Goal: Task Accomplishment & Management: Complete application form

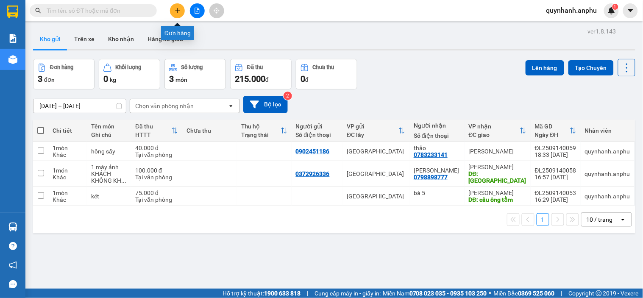
click at [179, 9] on icon "plus" at bounding box center [178, 11] width 6 height 6
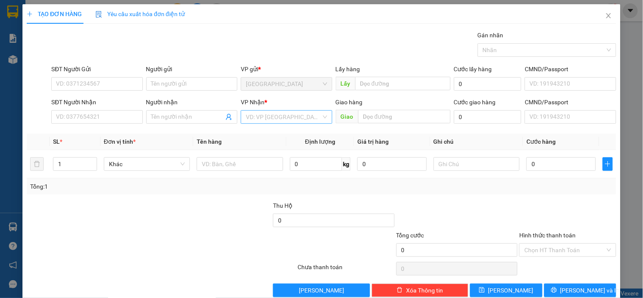
click at [254, 117] on input "search" at bounding box center [283, 117] width 75 height 13
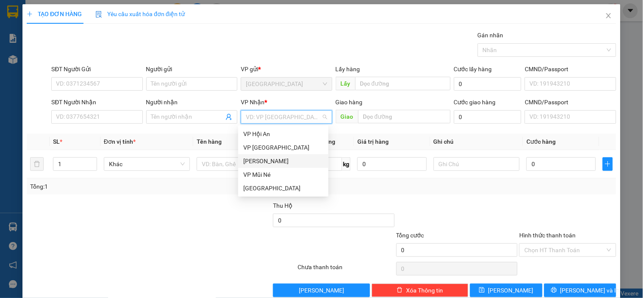
click at [268, 160] on div "[PERSON_NAME]" at bounding box center [283, 160] width 80 height 9
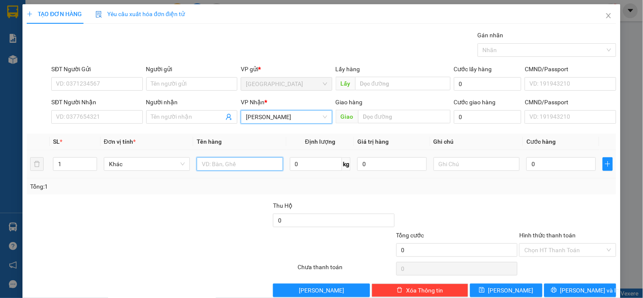
click at [233, 162] on input "text" at bounding box center [240, 164] width 86 height 14
type input "1 túi đồ đặc sản"
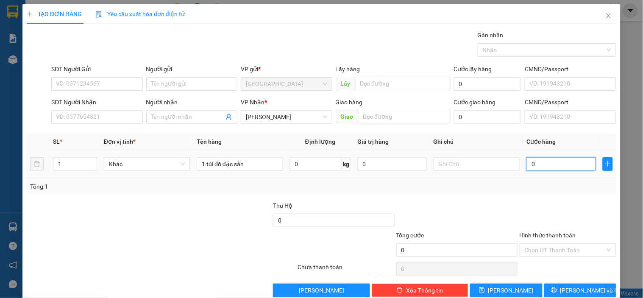
click at [535, 162] on input "0" at bounding box center [562, 164] width 70 height 14
click at [70, 83] on input "SĐT Người Gửi" at bounding box center [96, 84] width 91 height 14
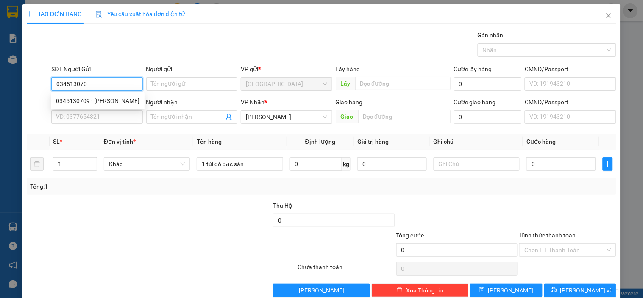
type input "0345130709"
click at [109, 99] on div "0345130709 - [PERSON_NAME]" at bounding box center [98, 100] width 84 height 9
type input "[PERSON_NAME]"
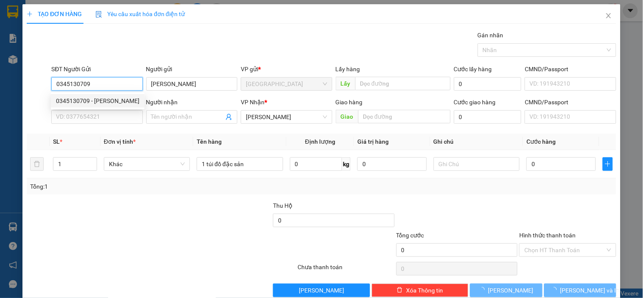
type input "30.000"
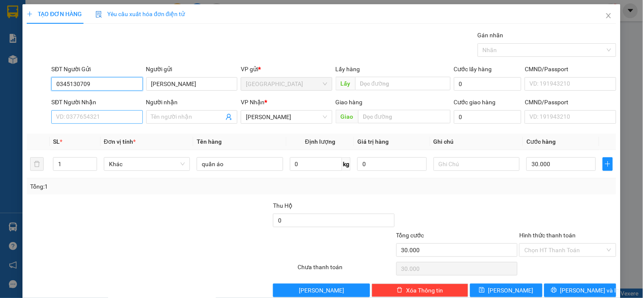
type input "0345130709"
click at [92, 115] on input "SĐT Người Nhận" at bounding box center [96, 117] width 91 height 14
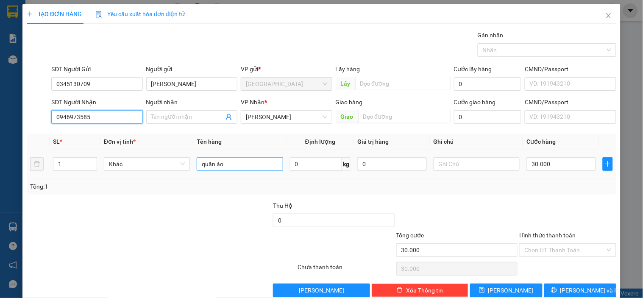
type input "0946973585"
click at [226, 168] on input "quần áo" at bounding box center [240, 164] width 86 height 14
type input "q"
type input "1 túi đồ đặc sản"
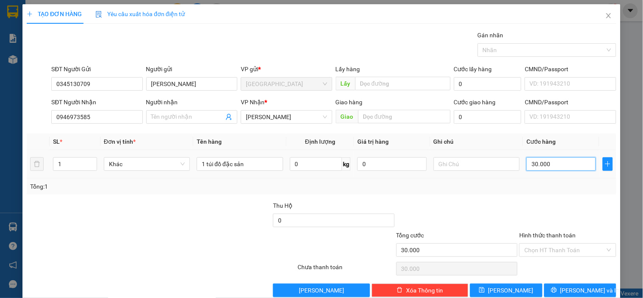
click at [551, 166] on input "30.000" at bounding box center [562, 164] width 70 height 14
type input "4"
type input "0.000.040.000.401"
type input "[PHONE_NUMBER]"
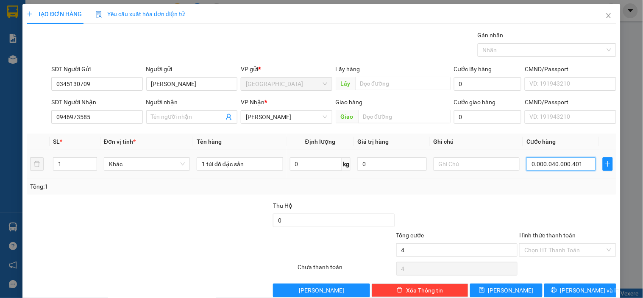
type input "[PHONE_NUMBER]"
type input "0.000.040.000.000.401"
type input "4.000.000.040"
type input "000.004.000.000.040"
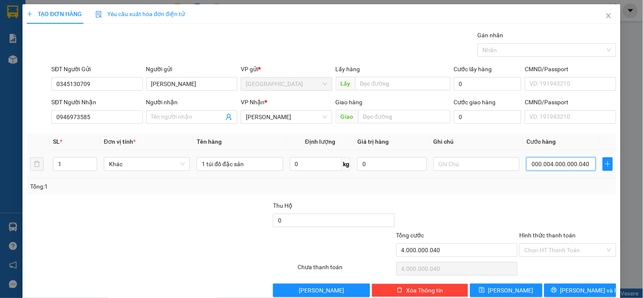
type input "400.000.004"
type input "00.000.400.000.004"
type input "40.000.000"
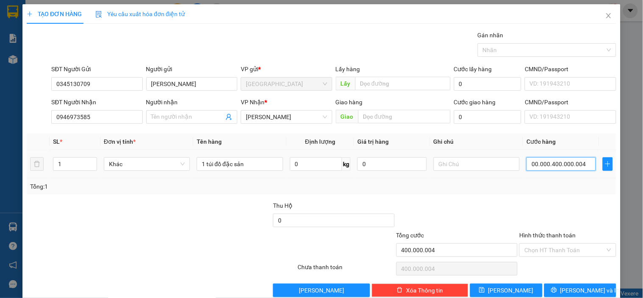
type input "0.000.040.000.000"
type input "4.000.000"
type input "000.004.000.000"
type input "400.000"
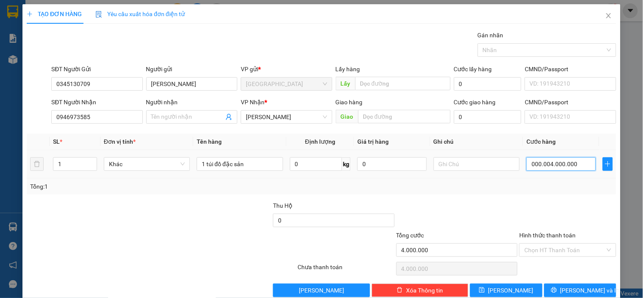
type input "400.000"
type input "000.004.000"
type input "400"
type input "00.000.400"
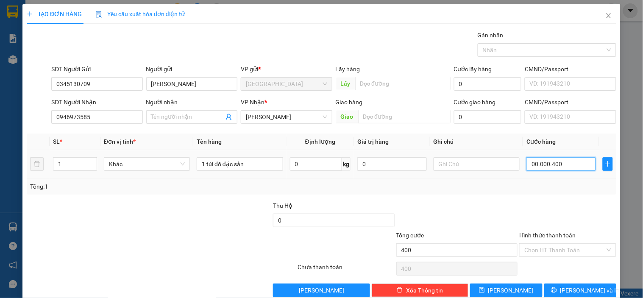
type input "40"
type input "0.000.040"
type input "4"
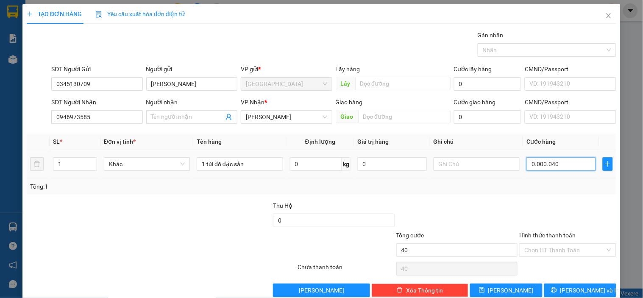
type input "000.004"
type input "0"
type input "4"
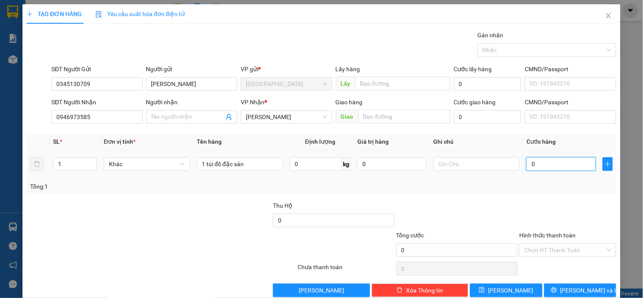
type input "4"
type input "004"
type input "40"
type input "0.040"
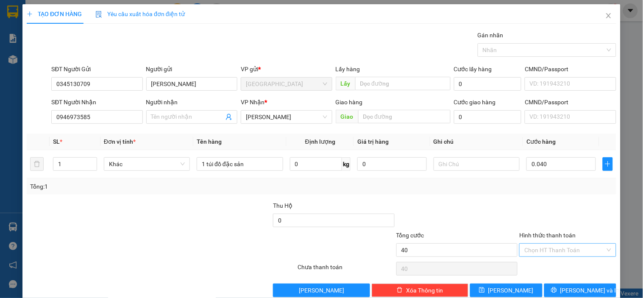
type input "40.000"
click at [547, 249] on input "Hình thức thanh toán" at bounding box center [565, 250] width 81 height 13
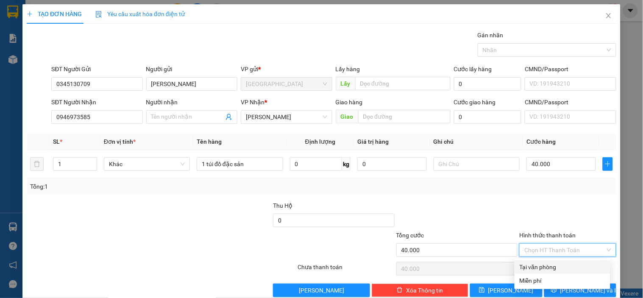
click at [531, 268] on div "Tại văn phòng" at bounding box center [563, 267] width 86 height 9
type input "0"
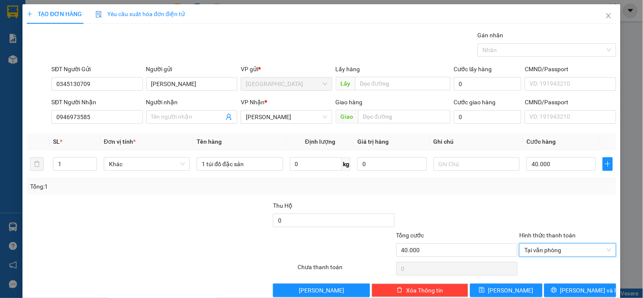
scroll to position [15, 0]
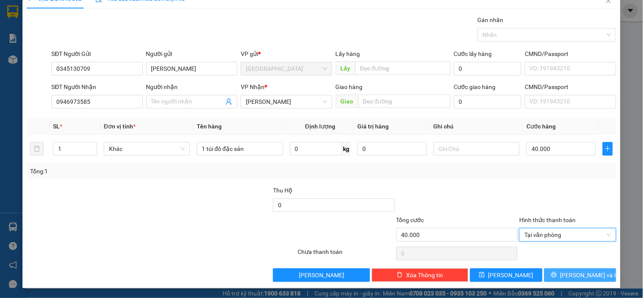
click at [554, 274] on button "[PERSON_NAME] và In" at bounding box center [581, 275] width 72 height 14
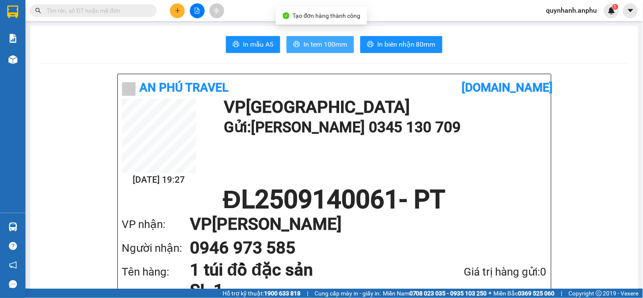
click at [309, 43] on span "In tem 100mm" at bounding box center [326, 44] width 44 height 11
click at [323, 50] on button "In tem 100mm" at bounding box center [320, 44] width 67 height 17
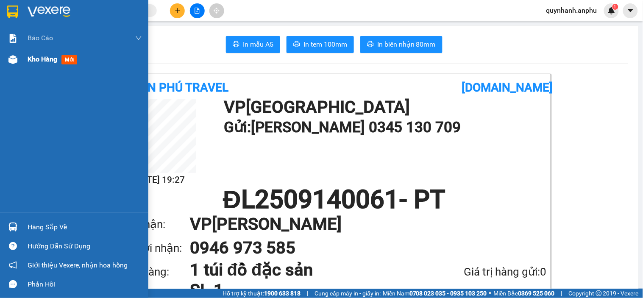
click at [45, 62] on span "Kho hàng" at bounding box center [43, 59] width 30 height 8
